Goal: Check status: Check status

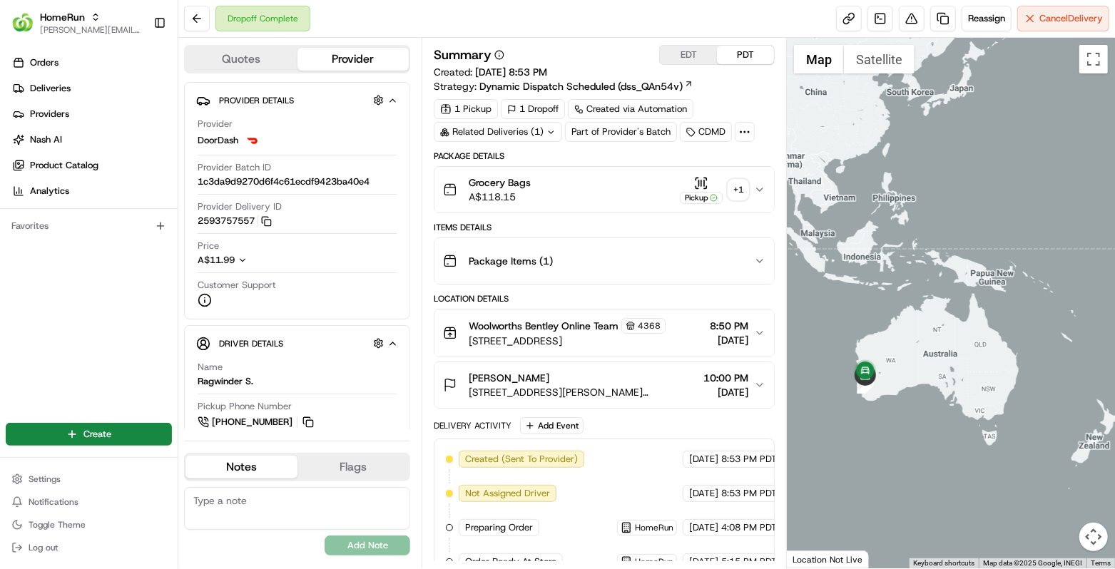
drag, startPoint x: 887, startPoint y: 394, endPoint x: 912, endPoint y: 349, distance: 50.4
click at [912, 349] on div at bounding box center [951, 303] width 328 height 531
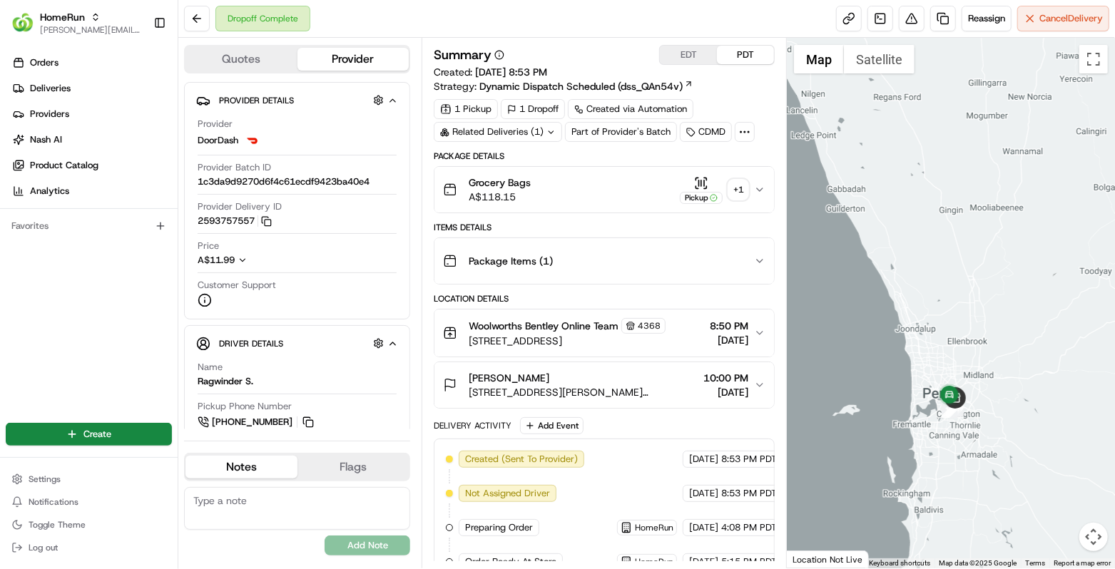
drag, startPoint x: 1008, startPoint y: 432, endPoint x: 971, endPoint y: 402, distance: 47.7
click at [971, 403] on div at bounding box center [951, 303] width 328 height 531
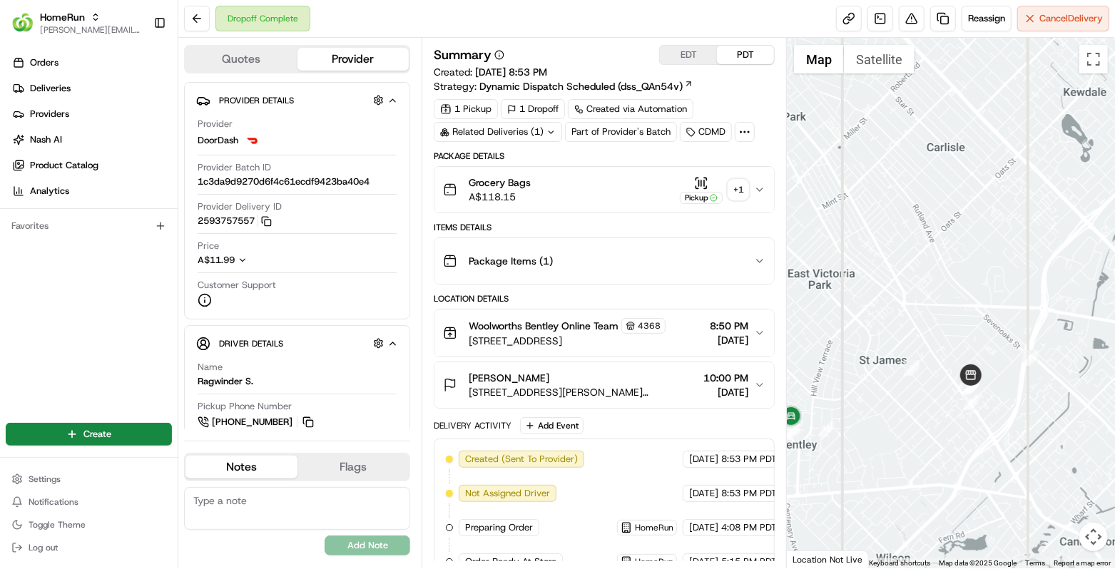
click at [765, 379] on icon "button" at bounding box center [759, 384] width 11 height 11
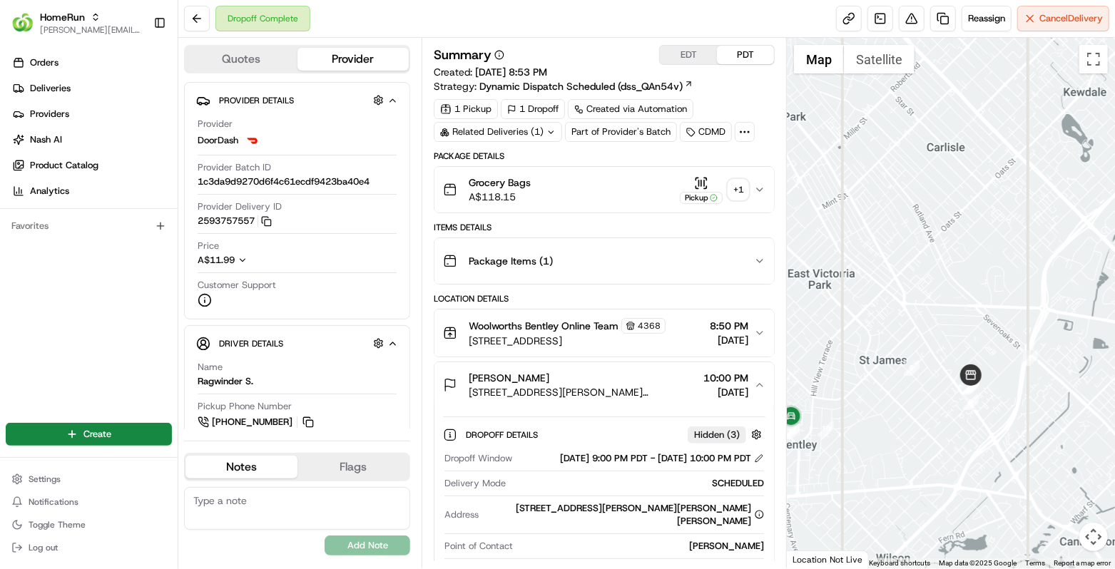
click at [765, 379] on icon "button" at bounding box center [759, 384] width 11 height 11
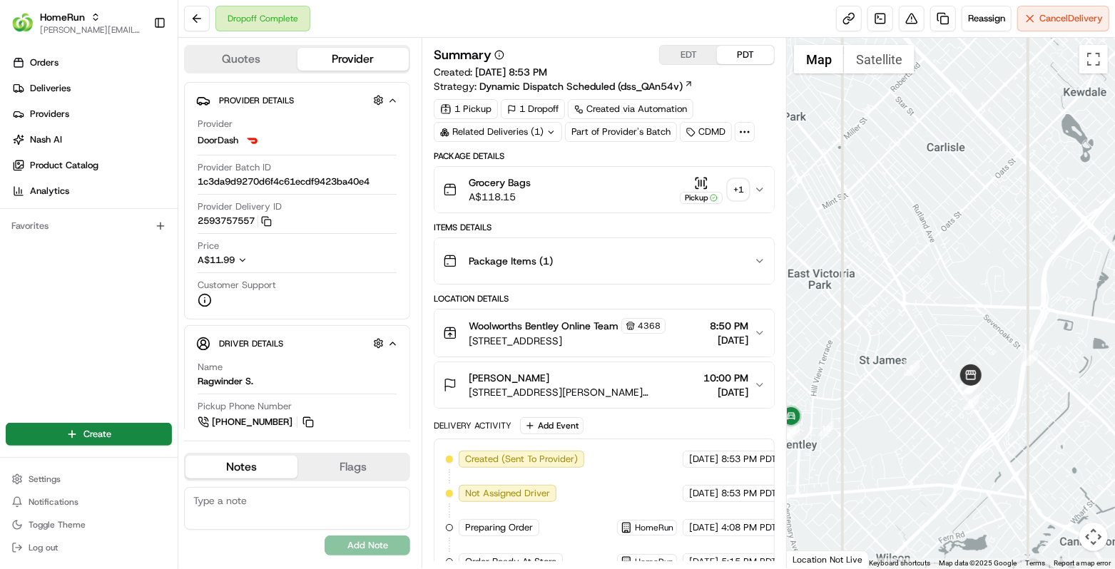
click at [765, 379] on icon "button" at bounding box center [759, 384] width 11 height 11
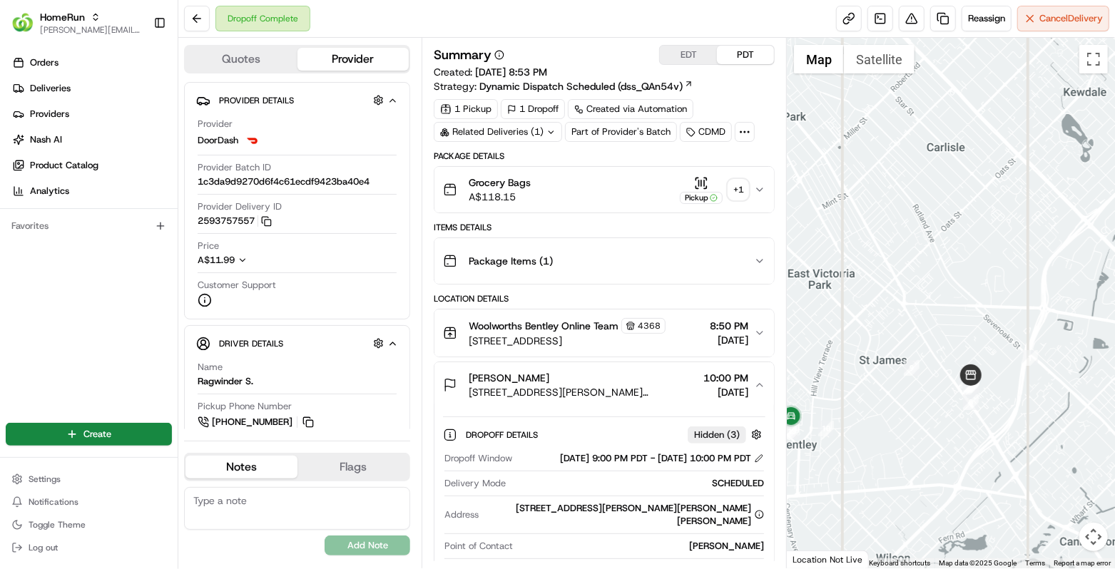
click at [765, 379] on icon "button" at bounding box center [759, 384] width 11 height 11
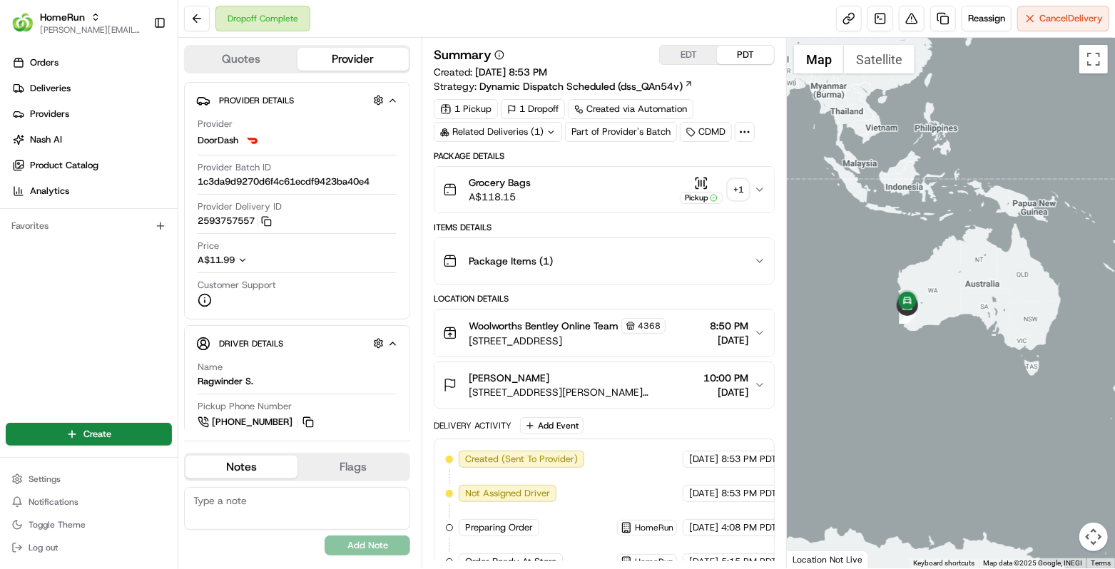
click at [765, 185] on icon "button" at bounding box center [759, 189] width 11 height 11
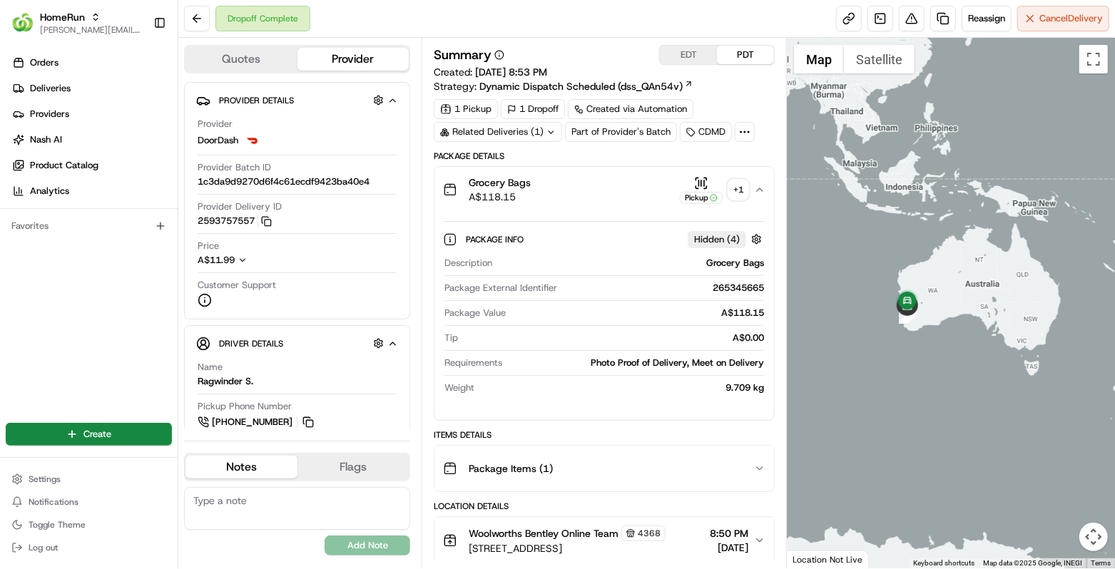
click at [765, 185] on icon "button" at bounding box center [759, 189] width 11 height 11
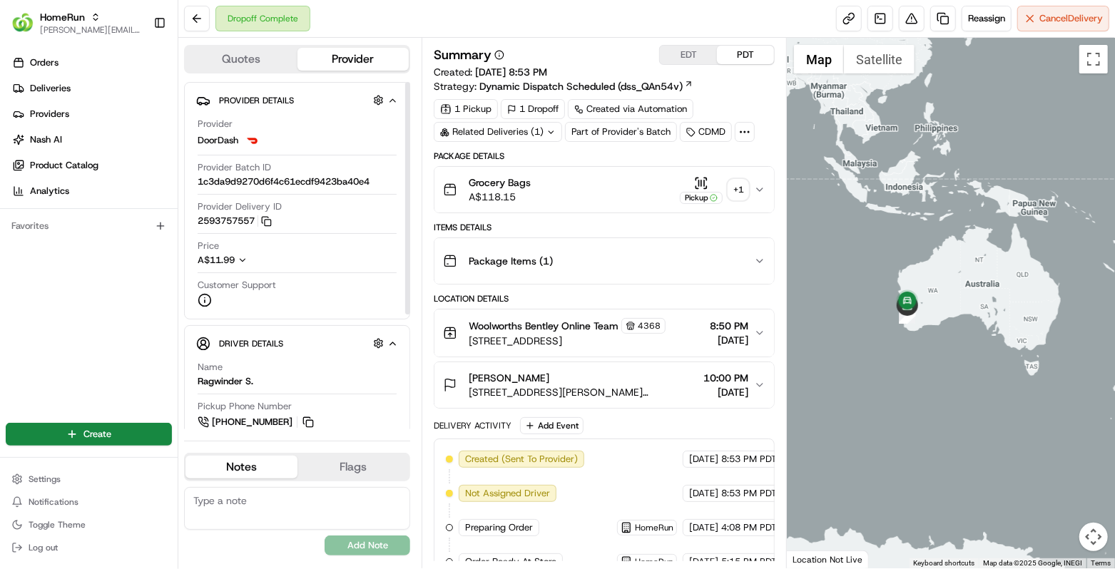
click at [262, 53] on button "Quotes" at bounding box center [241, 59] width 112 height 23
click at [353, 57] on button "Provider" at bounding box center [353, 59] width 112 height 23
